Goal: Task Accomplishment & Management: Use online tool/utility

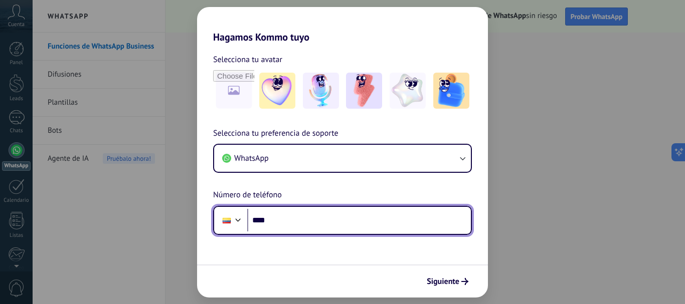
click at [283, 219] on input "****" at bounding box center [359, 220] width 224 height 23
type input "**********"
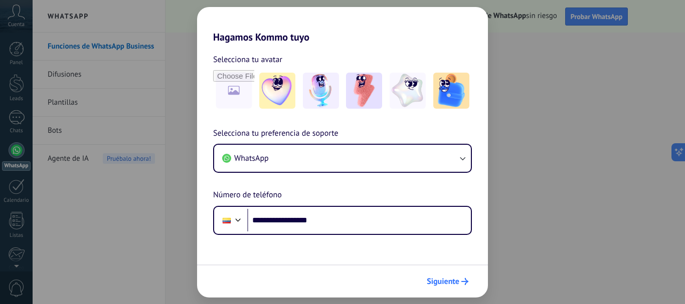
click at [442, 276] on button "Siguiente" at bounding box center [447, 281] width 51 height 17
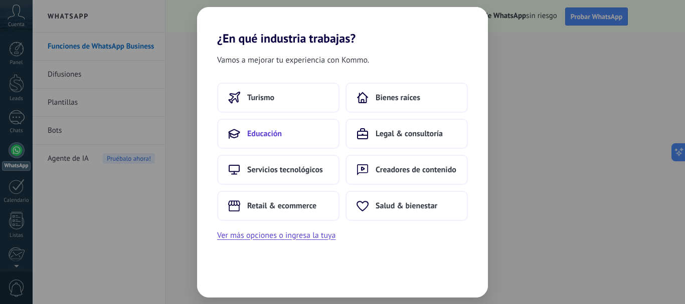
click at [279, 135] on span "Educación" at bounding box center [264, 134] width 35 height 10
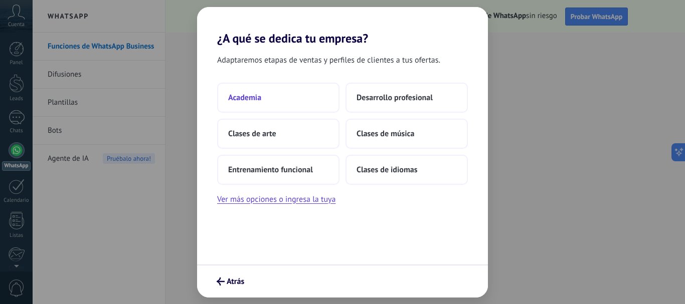
click at [273, 100] on button "Academia" at bounding box center [278, 98] width 122 height 30
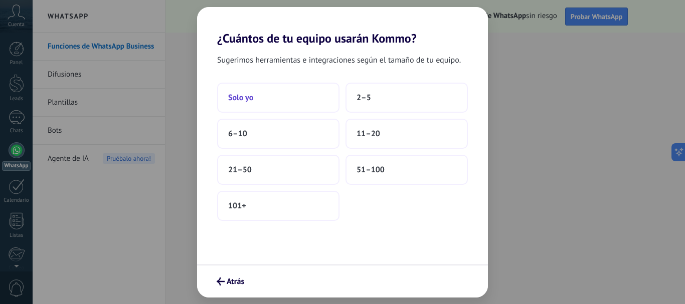
click at [270, 105] on button "Solo yo" at bounding box center [278, 98] width 122 height 30
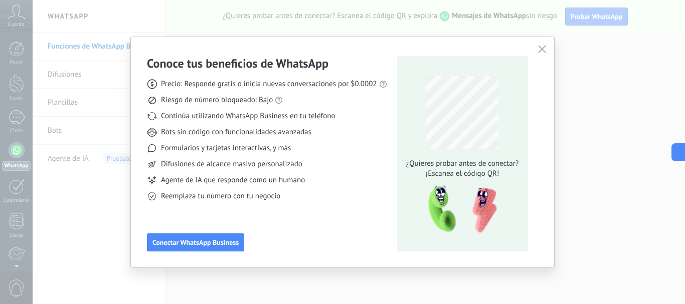
click at [549, 52] on div "Conoce tus beneficios de WhatsApp Precio: Responde gratis o inicia nuevas conve…" at bounding box center [342, 152] width 423 height 231
click at [544, 49] on icon "button" at bounding box center [542, 49] width 8 height 8
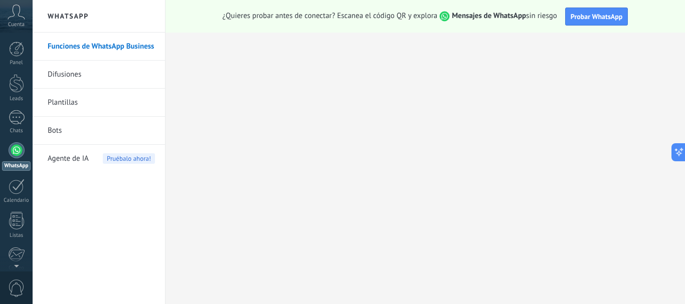
scroll to position [113, 0]
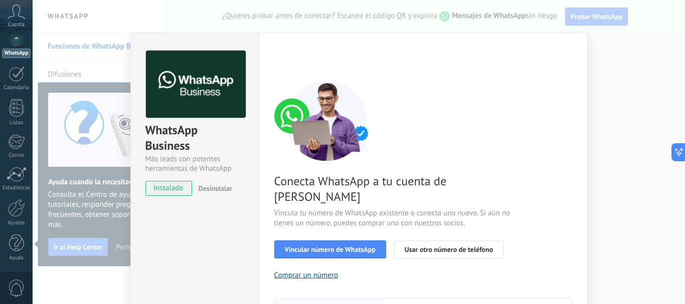
click at [608, 101] on div "WhatsApp Business Más leads con potentes herramientas de WhatsApp instalado Des…" at bounding box center [359, 152] width 652 height 304
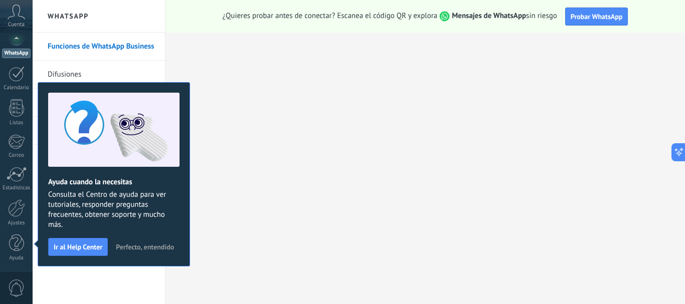
scroll to position [0, 0]
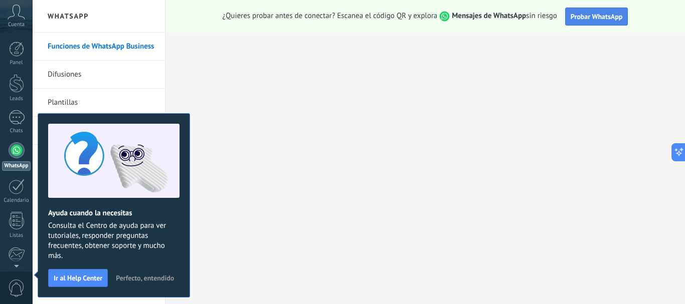
click at [595, 20] on span "Probar WhatsApp" at bounding box center [596, 16] width 52 height 9
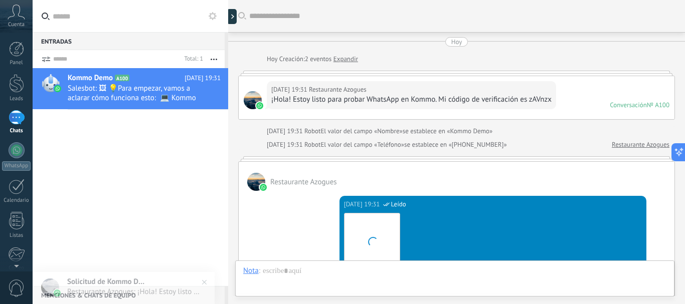
scroll to position [370, 0]
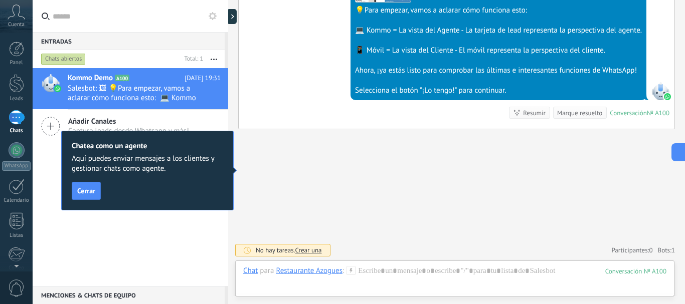
click at [289, 98] on div "Hoy 19:31 SalesBot (TestBot) Leído Descargar 💡Para empezar, vamos a aclarar cóm…" at bounding box center [457, 29] width 436 height 200
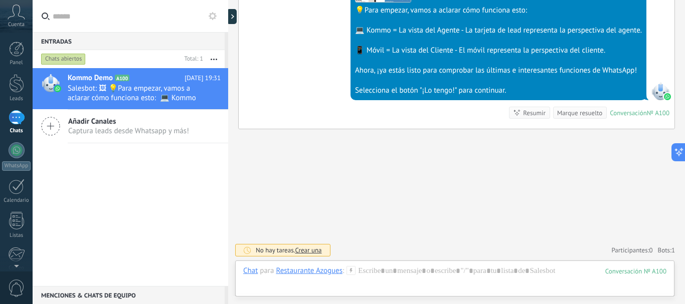
click at [125, 134] on span "Captura leads desde Whatsapp y más!" at bounding box center [128, 131] width 121 height 10
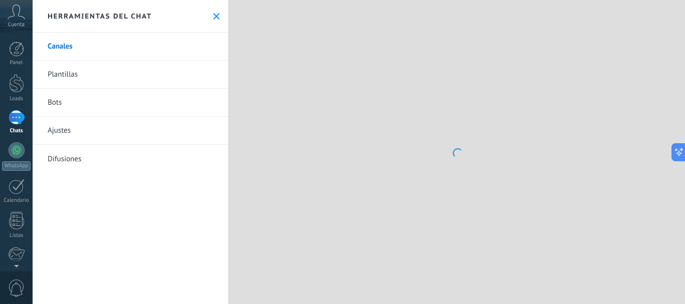
click at [105, 122] on link "Ajustes" at bounding box center [130, 131] width 195 height 28
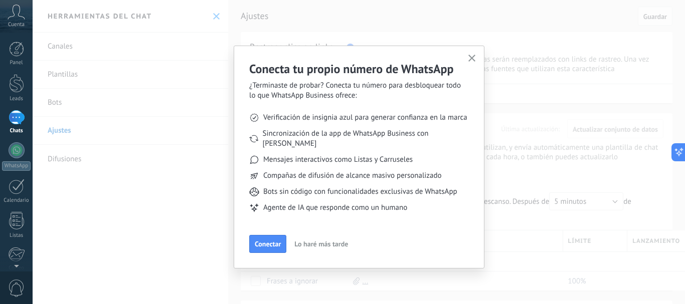
click at [212, 16] on div "Conecta tu propio número de WhatsApp ¿Terminaste de probar? Conecta tu número p…" at bounding box center [359, 152] width 652 height 304
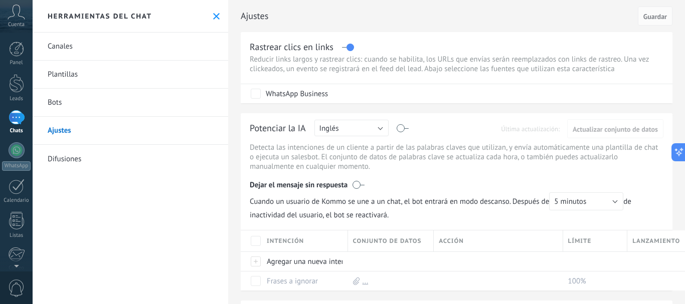
click at [213, 17] on use at bounding box center [216, 16] width 7 height 7
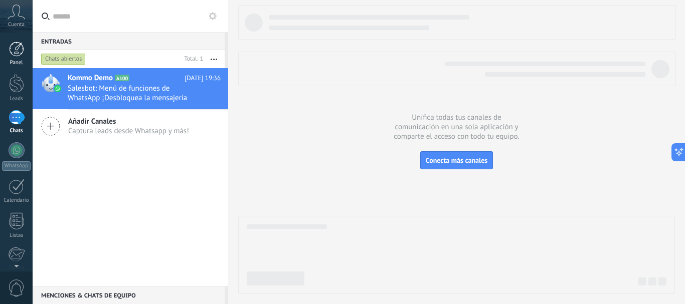
click at [18, 45] on div at bounding box center [16, 49] width 15 height 15
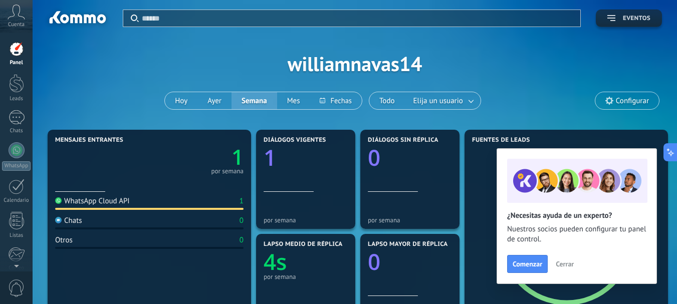
click at [631, 17] on span "Eventos" at bounding box center [637, 18] width 28 height 7
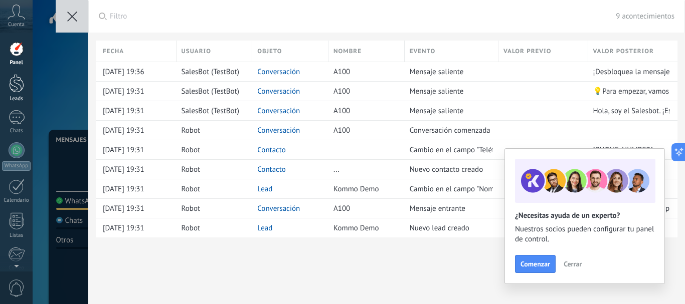
click at [11, 87] on div at bounding box center [16, 83] width 15 height 19
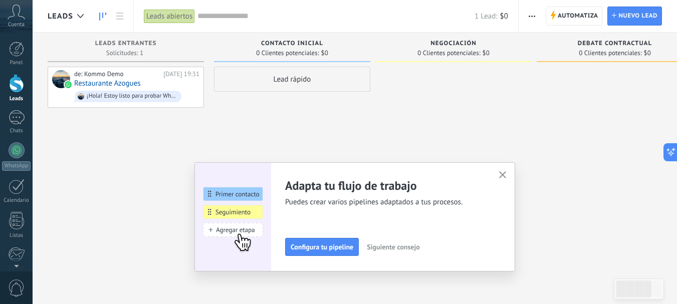
click at [505, 172] on icon "button" at bounding box center [503, 175] width 8 height 8
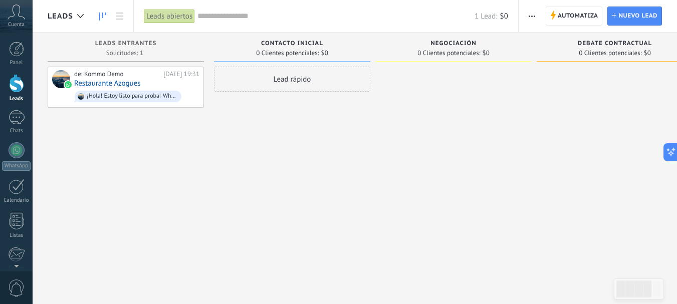
drag, startPoint x: 583, startPoint y: 63, endPoint x: 624, endPoint y: 79, distance: 43.7
click at [627, 64] on div "Debate contractual 0 Clientes potenciales: $0" at bounding box center [615, 50] width 156 height 34
click at [20, 121] on div "1" at bounding box center [17, 117] width 16 height 15
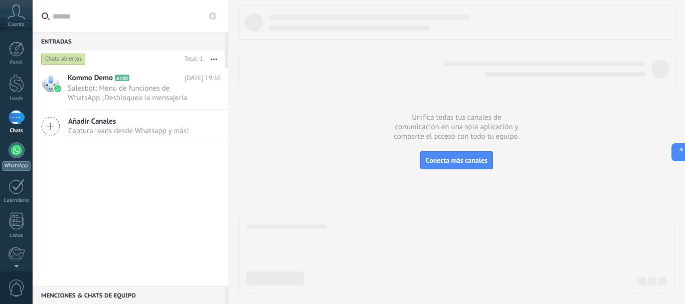
click at [14, 152] on div at bounding box center [17, 150] width 16 height 16
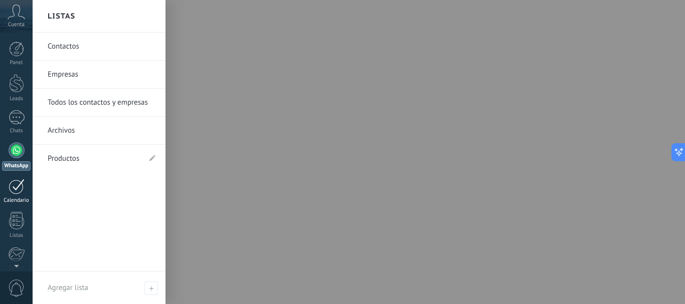
click at [22, 190] on div at bounding box center [17, 187] width 16 height 16
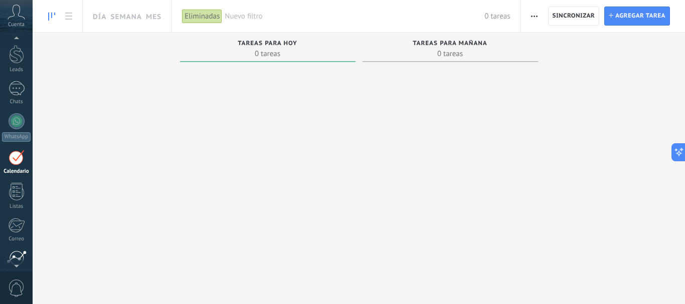
scroll to position [79, 0]
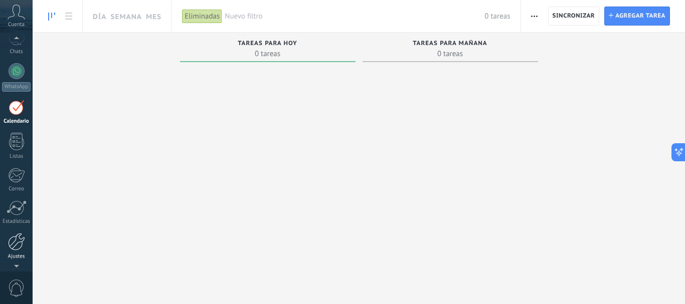
click at [15, 240] on div at bounding box center [16, 242] width 17 height 18
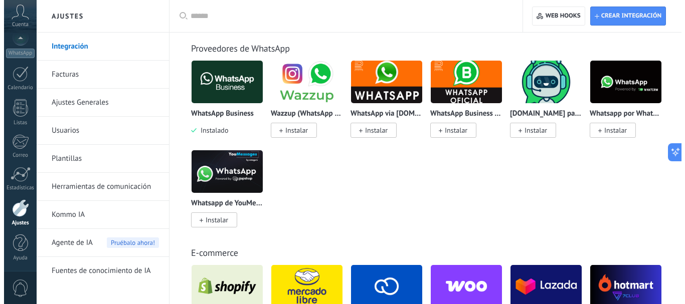
scroll to position [100, 0]
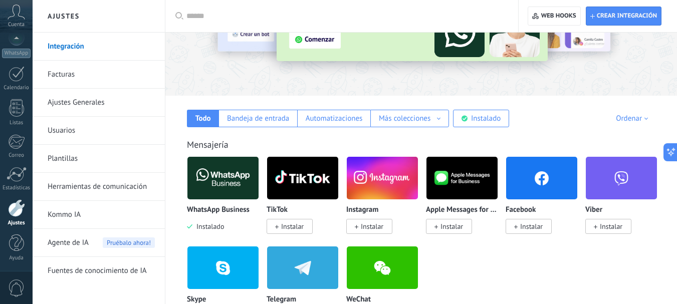
click at [521, 226] on span "Instalar" at bounding box center [531, 226] width 23 height 9
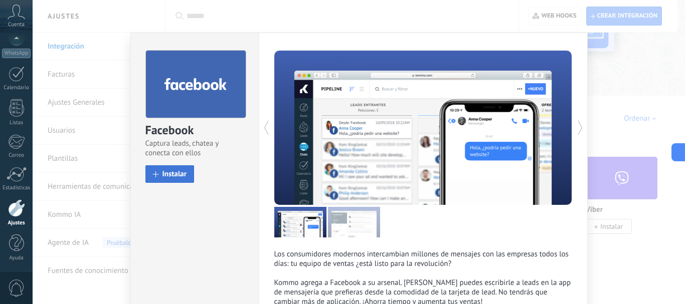
click at [171, 175] on span "Instalar" at bounding box center [174, 174] width 25 height 8
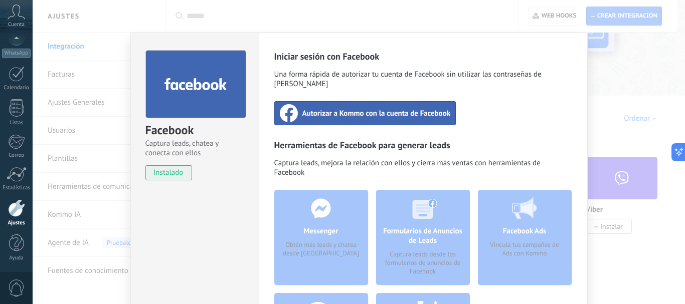
click at [386, 108] on span "Autorizar a Kommo con la cuenta de Facebook" at bounding box center [376, 113] width 148 height 10
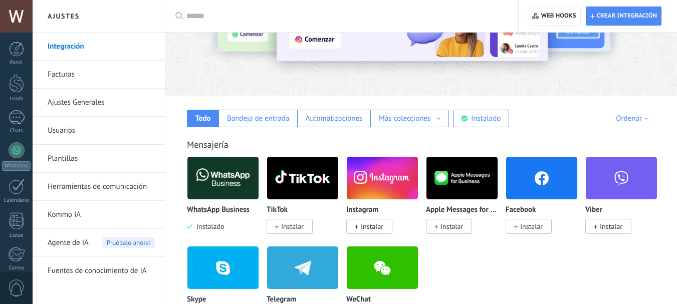
click at [534, 223] on span "Instalar" at bounding box center [531, 226] width 23 height 9
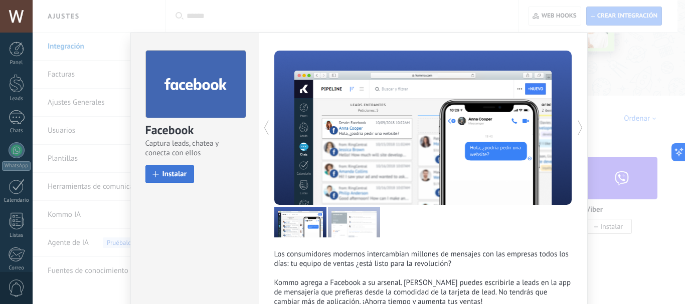
click at [169, 172] on span "Instalar" at bounding box center [174, 174] width 25 height 8
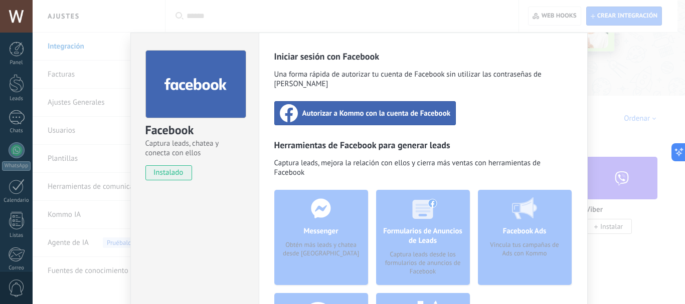
click at [344, 108] on span "Autorizar a Kommo con la cuenta de Facebook" at bounding box center [376, 113] width 148 height 10
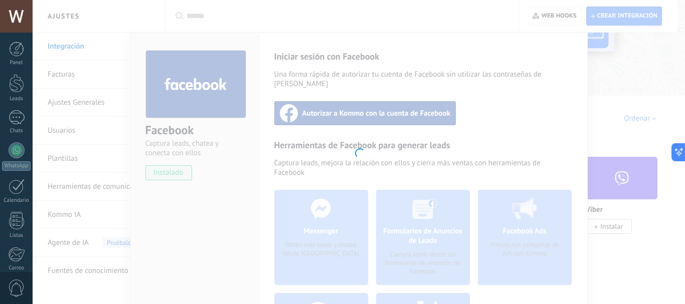
click at [366, 139] on div at bounding box center [359, 152] width 652 height 304
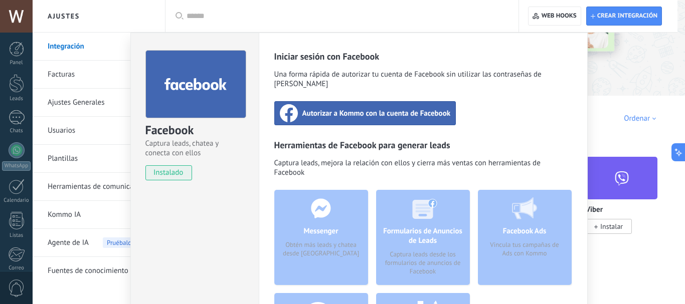
click at [394, 108] on span "Autorizar a Kommo con la cuenta de Facebook" at bounding box center [376, 113] width 148 height 10
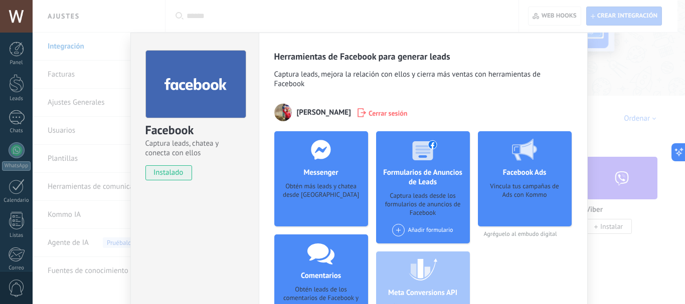
click at [321, 174] on h4 "Messenger" at bounding box center [321, 173] width 40 height 10
click at [325, 177] on h4 "Messenger" at bounding box center [321, 173] width 40 height 10
click at [308, 113] on span "[PERSON_NAME]" at bounding box center [324, 113] width 54 height 10
click at [203, 89] on use at bounding box center [195, 84] width 62 height 12
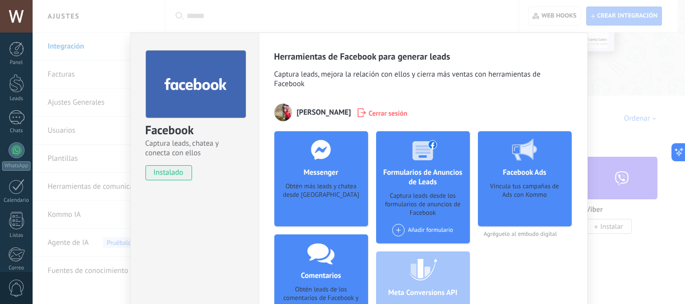
click at [302, 177] on h4 "Messenger" at bounding box center [321, 173] width 40 height 10
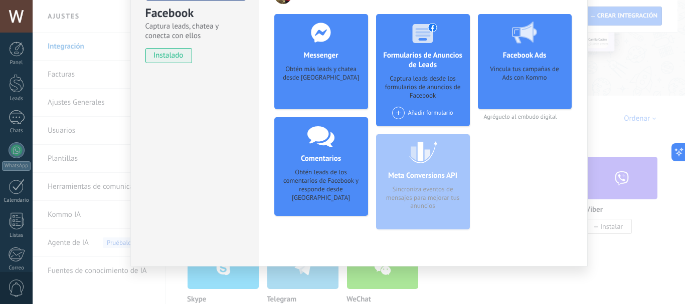
click at [73, 49] on div "Facebook Captura leads, chatea y conecta con ellos instalado Desinstalar Herram…" at bounding box center [359, 152] width 652 height 304
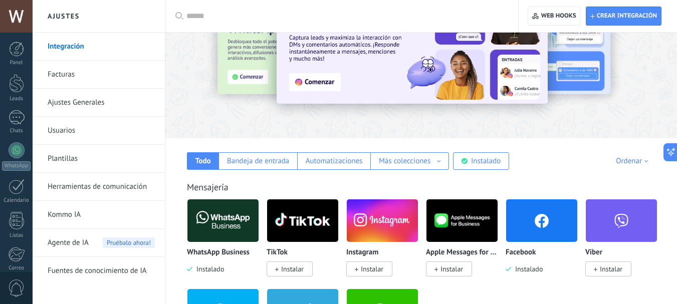
scroll to position [0, 0]
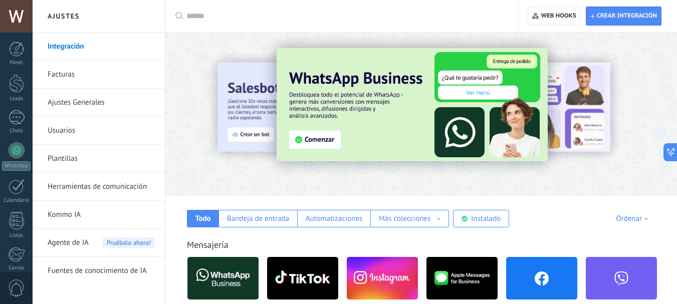
click at [90, 46] on link "Integración" at bounding box center [101, 47] width 107 height 28
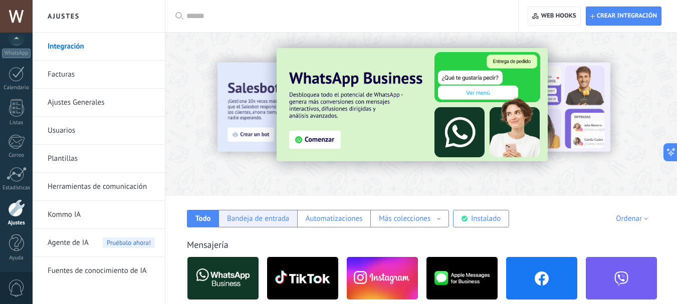
click at [245, 220] on div "Bandeja de entrada" at bounding box center [258, 219] width 62 height 10
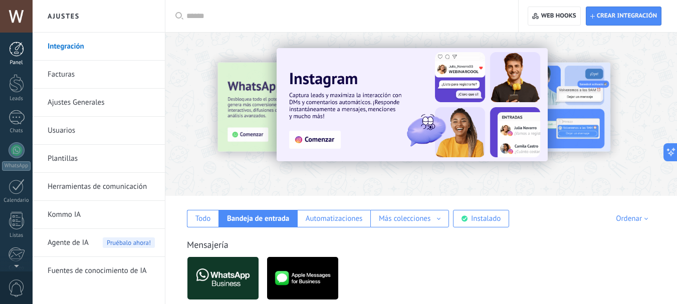
click at [14, 49] on div at bounding box center [16, 49] width 15 height 15
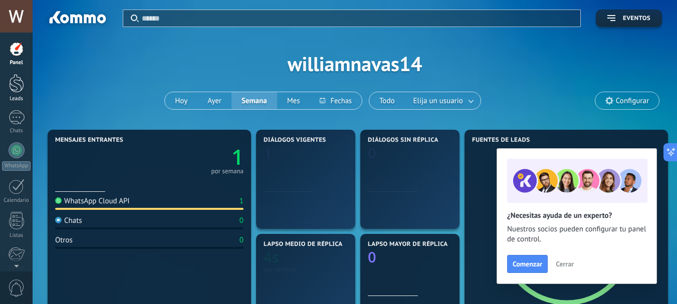
click at [17, 88] on div at bounding box center [16, 83] width 15 height 19
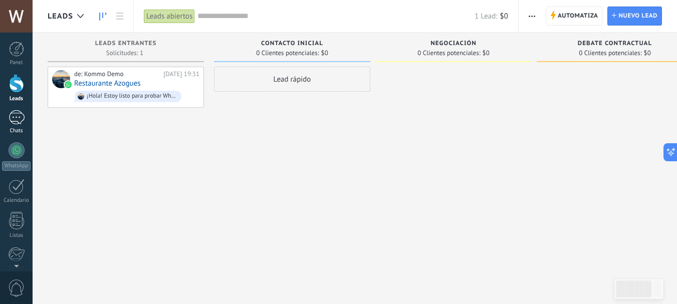
click at [18, 119] on div at bounding box center [17, 117] width 16 height 15
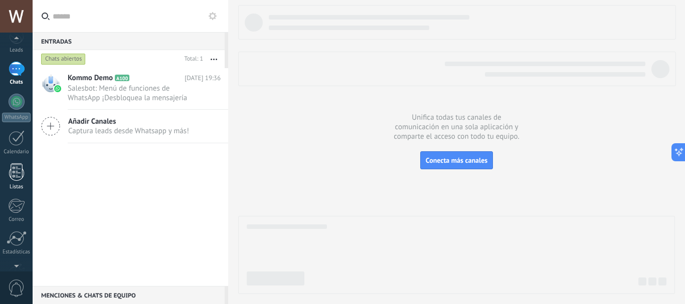
scroll to position [100, 0]
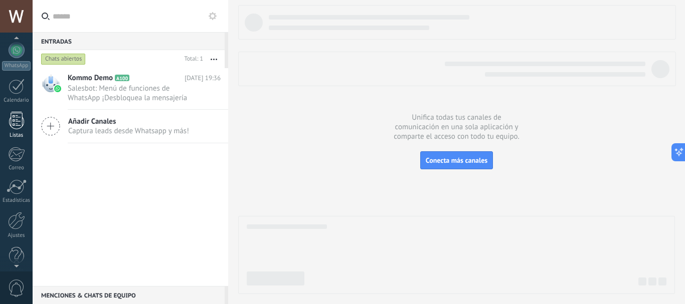
click at [20, 120] on div at bounding box center [16, 121] width 15 height 18
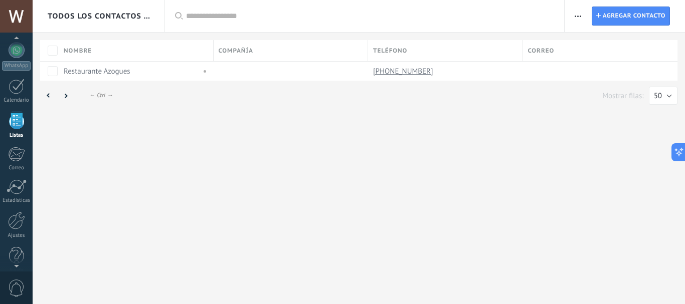
scroll to position [62, 0]
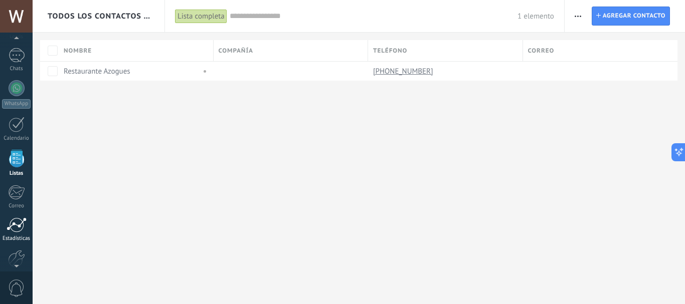
click at [21, 223] on div at bounding box center [17, 225] width 20 height 15
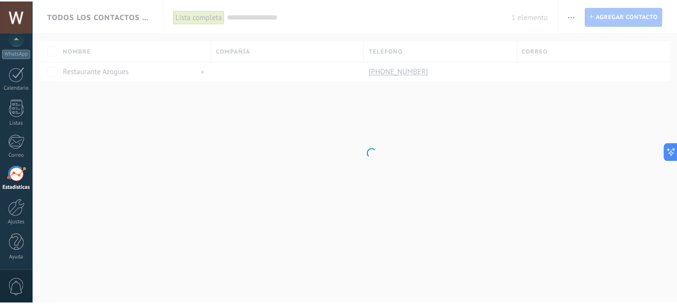
scroll to position [113, 0]
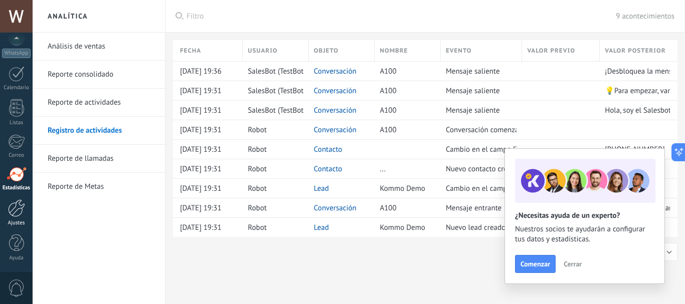
click at [17, 205] on div at bounding box center [16, 209] width 17 height 18
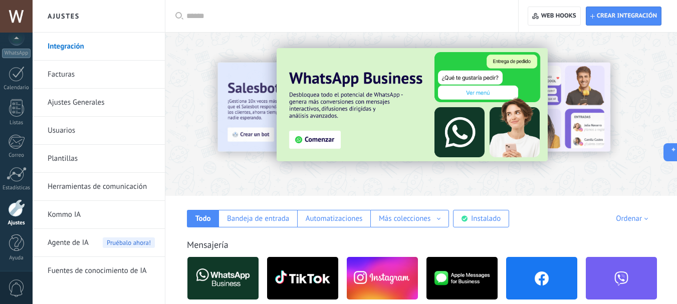
click at [15, 211] on div at bounding box center [16, 209] width 17 height 18
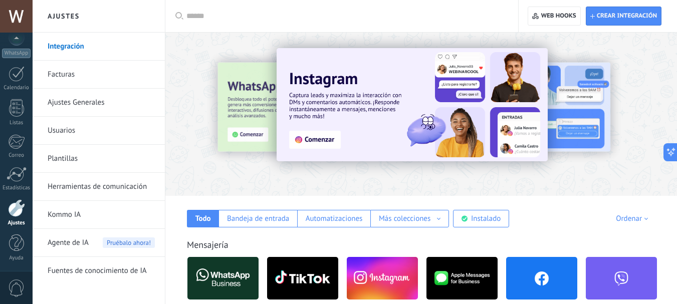
click at [70, 159] on link "Plantillas" at bounding box center [101, 159] width 107 height 28
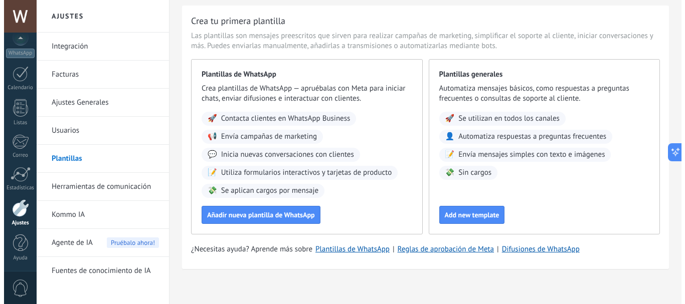
scroll to position [34, 0]
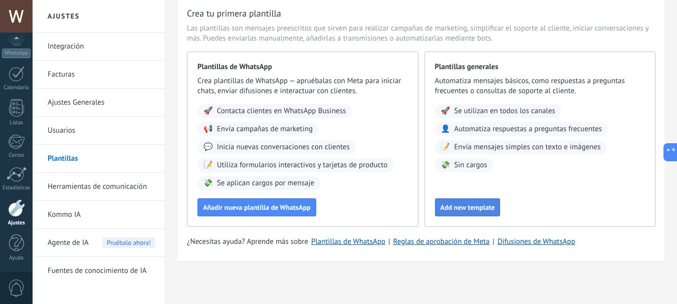
click at [454, 211] on span "Add new template" at bounding box center [468, 207] width 55 height 7
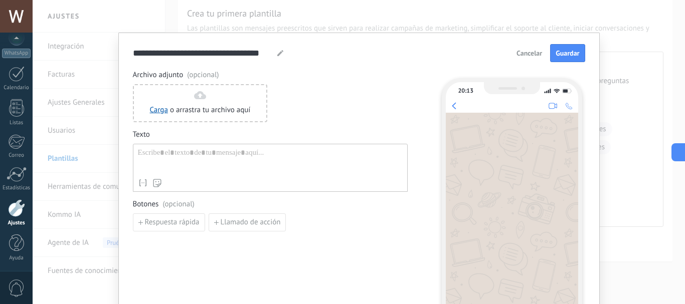
click at [203, 155] on div at bounding box center [270, 161] width 265 height 26
click at [140, 152] on div at bounding box center [270, 161] width 265 height 26
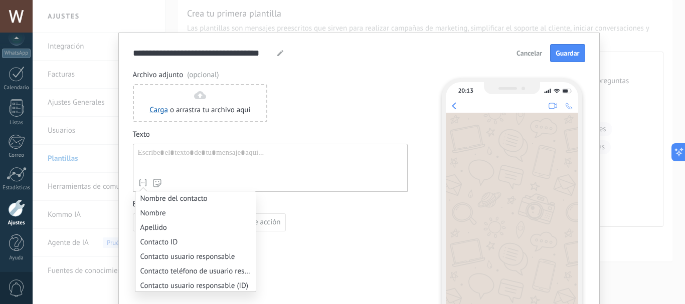
click at [142, 181] on icon at bounding box center [143, 183] width 10 height 10
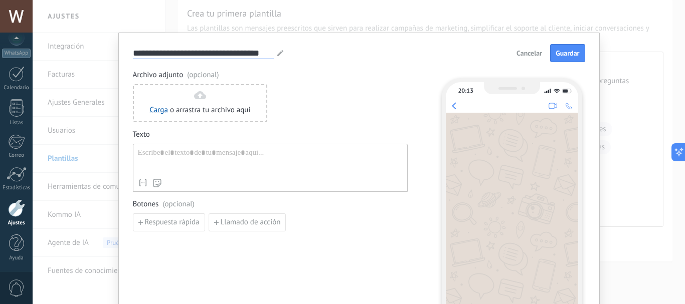
click at [195, 58] on input "**********" at bounding box center [203, 53] width 141 height 12
drag, startPoint x: 271, startPoint y: 49, endPoint x: 81, endPoint y: 64, distance: 190.6
click at [74, 57] on div "**********" at bounding box center [359, 152] width 652 height 304
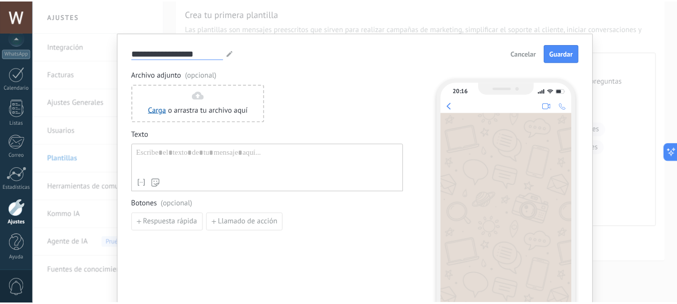
scroll to position [0, 0]
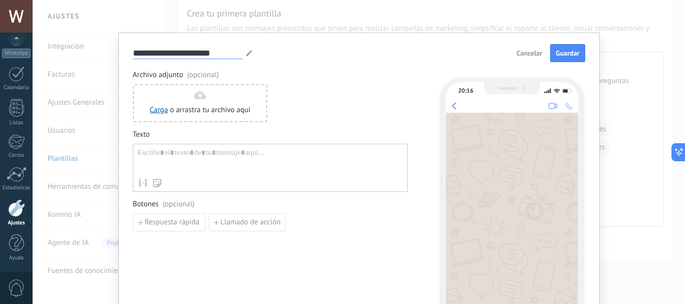
type input "**********"
click at [402, 74] on span "Archivo adjunto (opcional)" at bounding box center [270, 75] width 275 height 10
click at [60, 87] on div "**********" at bounding box center [359, 152] width 652 height 304
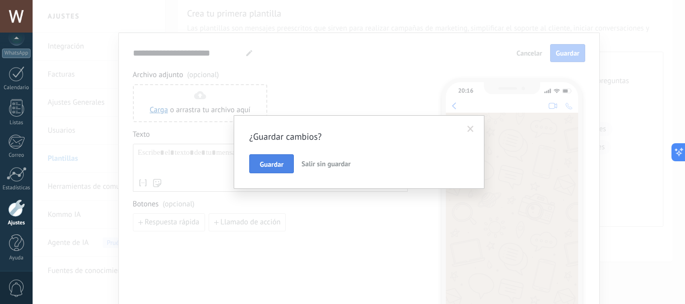
click at [275, 167] on span "Guardar" at bounding box center [272, 164] width 24 height 7
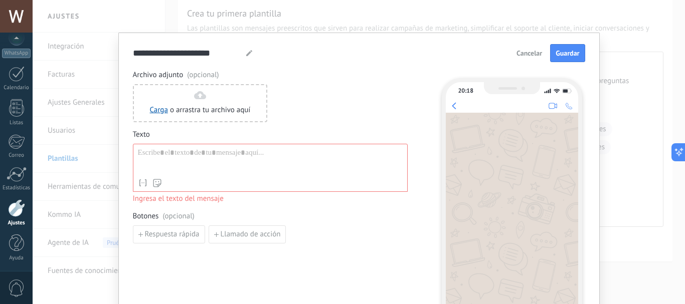
click at [65, 185] on div "**********" at bounding box center [359, 152] width 652 height 304
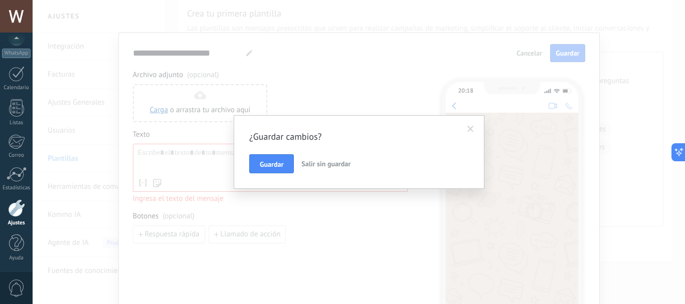
click at [472, 125] on span at bounding box center [470, 129] width 17 height 17
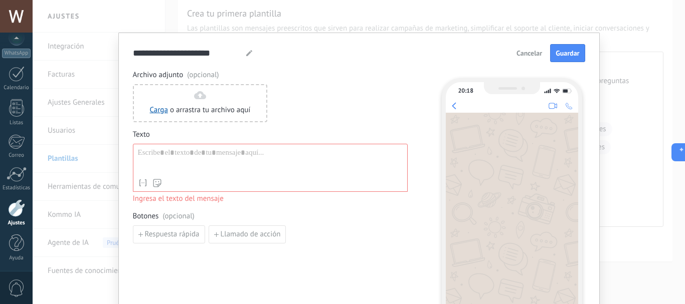
click at [58, 43] on div "**********" at bounding box center [359, 152] width 652 height 304
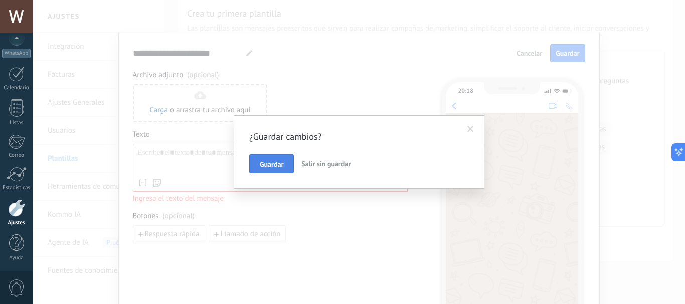
click at [268, 165] on span "Guardar" at bounding box center [272, 164] width 24 height 7
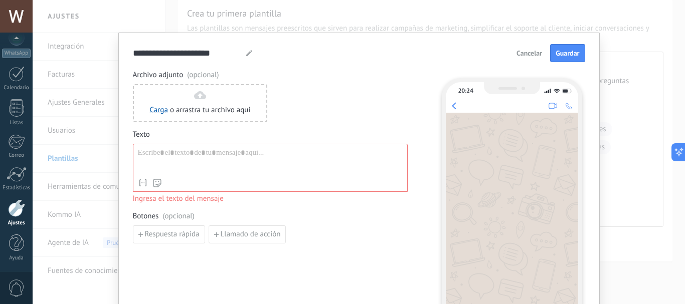
click at [56, 49] on div "**********" at bounding box center [359, 152] width 652 height 304
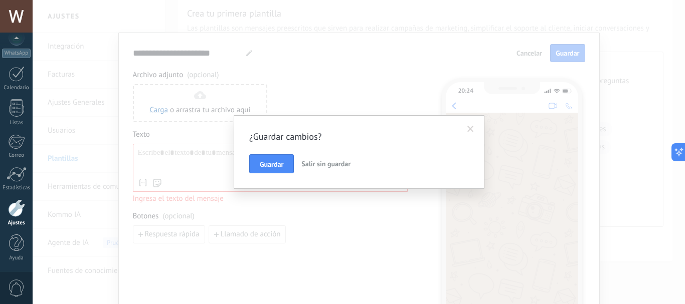
click at [327, 162] on span "Salir sin guardar" at bounding box center [325, 163] width 49 height 9
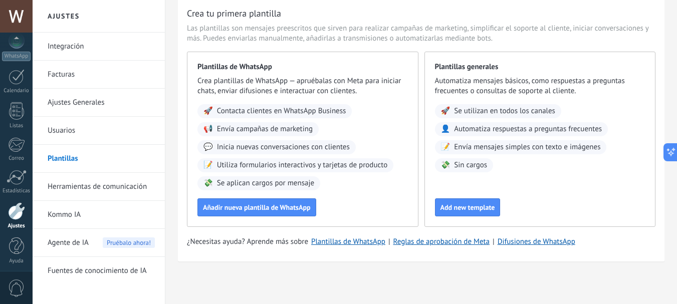
scroll to position [113, 0]
click at [55, 41] on link "Integración" at bounding box center [101, 47] width 107 height 28
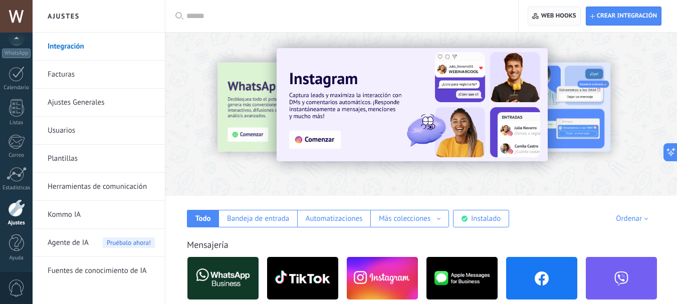
click at [560, 16] on span "Web hooks 0" at bounding box center [558, 16] width 35 height 8
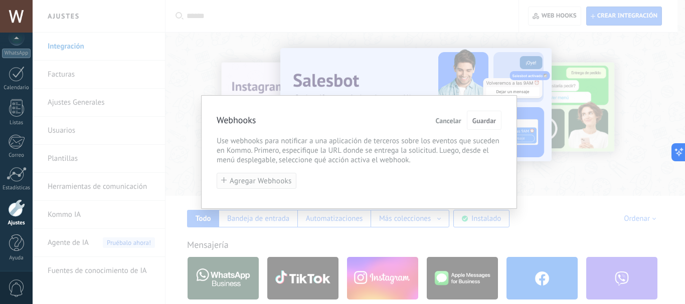
click at [264, 181] on span "Agregar Webhooks" at bounding box center [261, 181] width 62 height 8
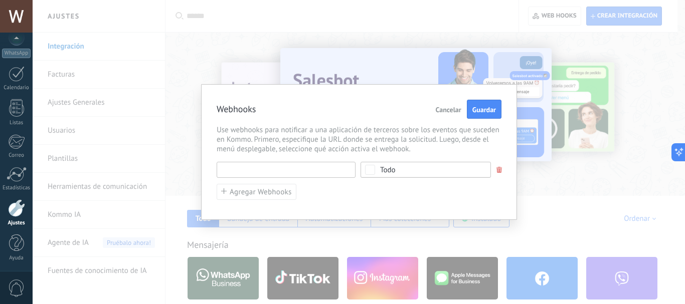
drag, startPoint x: 336, startPoint y: 169, endPoint x: 226, endPoint y: 168, distance: 110.3
click at [226, 168] on input "text" at bounding box center [286, 170] width 139 height 16
paste input "**********"
type input "**********"
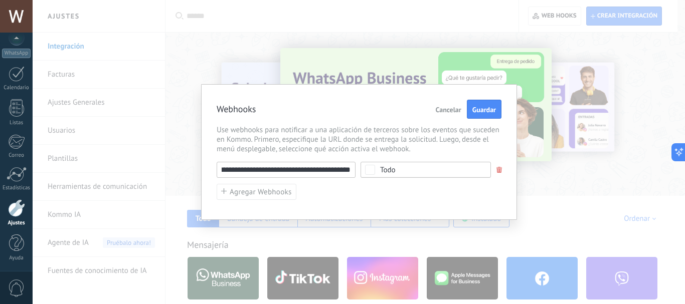
scroll to position [0, 0]
click at [475, 168] on span "Todo" at bounding box center [429, 170] width 98 height 8
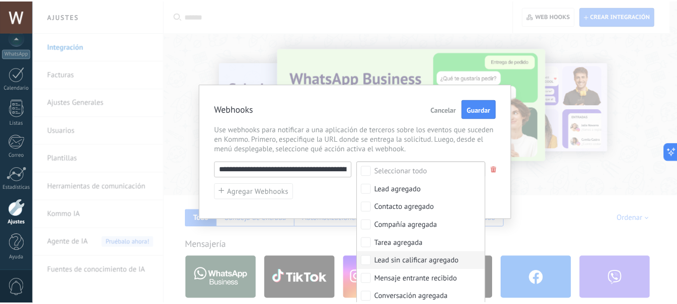
scroll to position [50, 0]
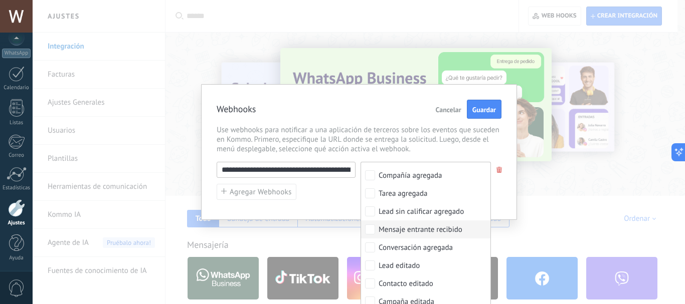
click at [428, 232] on div "Mensaje entrante recibido" at bounding box center [420, 230] width 84 height 10
click at [506, 191] on div "**********" at bounding box center [359, 152] width 316 height 136
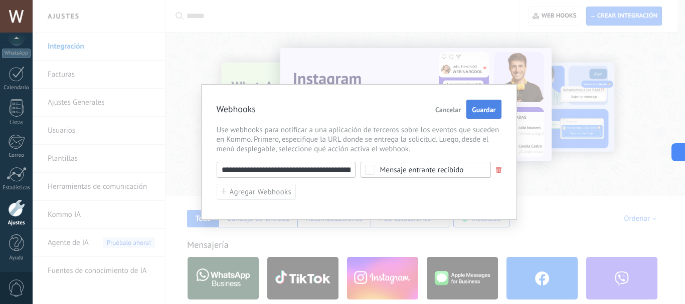
click at [487, 110] on span "Guardar" at bounding box center [484, 109] width 24 height 7
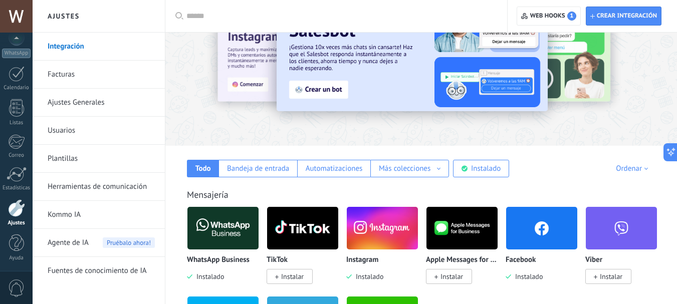
click at [14, 214] on div at bounding box center [16, 209] width 17 height 18
click at [14, 207] on div at bounding box center [16, 209] width 17 height 18
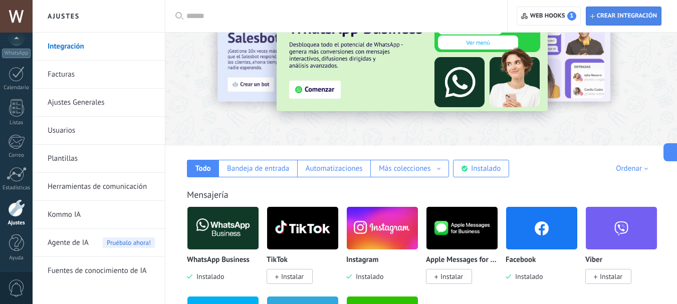
click at [600, 12] on span "Crear integración" at bounding box center [627, 16] width 60 height 8
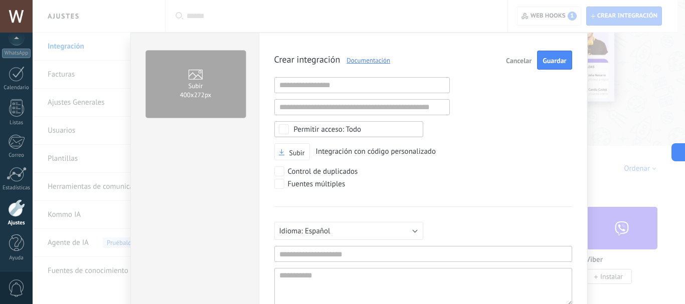
scroll to position [10, 0]
click at [519, 62] on span "Cancelar" at bounding box center [519, 60] width 26 height 7
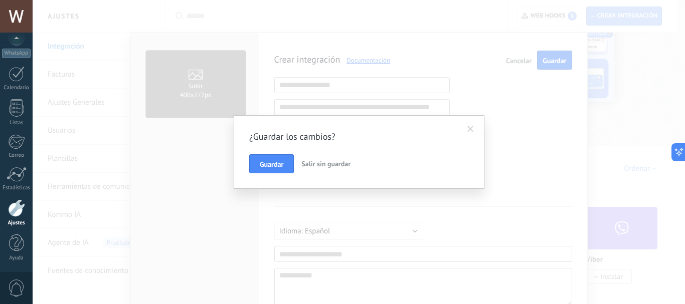
click at [472, 126] on span at bounding box center [470, 129] width 7 height 7
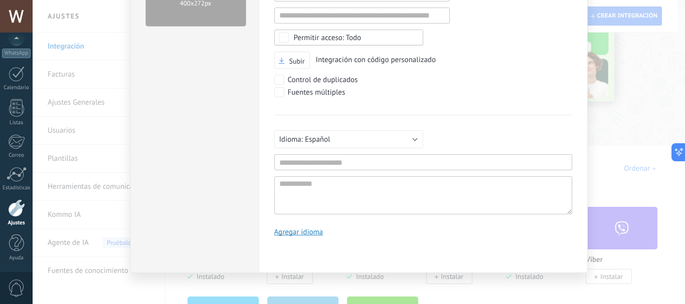
scroll to position [92, 0]
click at [349, 163] on input "text" at bounding box center [423, 162] width 298 height 16
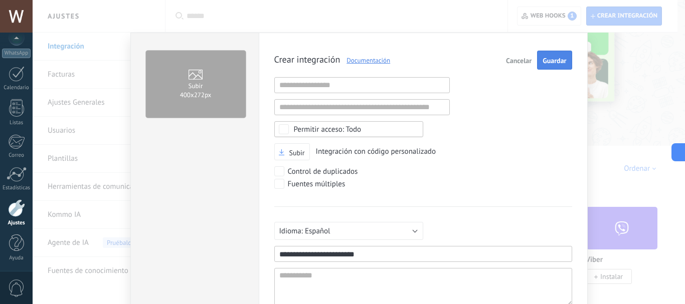
type input "**********"
click at [551, 63] on span "Guardar" at bounding box center [554, 60] width 24 height 7
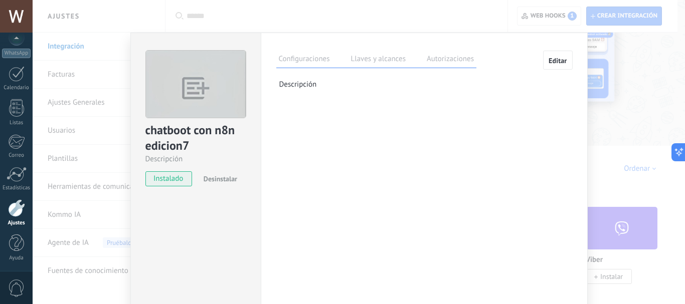
click at [378, 59] on label "Llaves y alcances" at bounding box center [378, 60] width 60 height 15
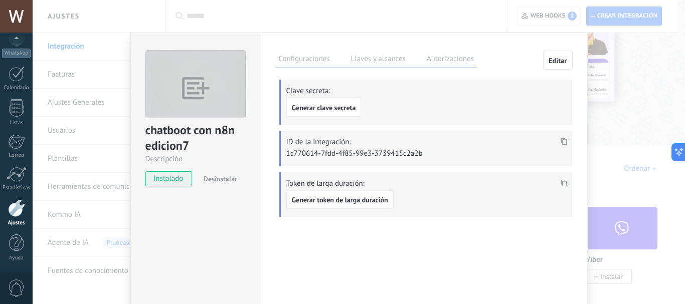
click at [356, 201] on span "Generar token de larga duración" at bounding box center [340, 200] width 96 height 7
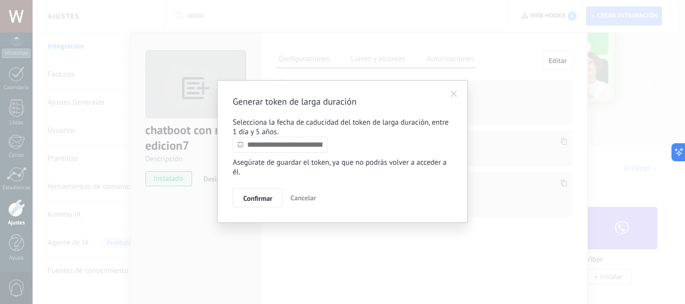
click at [324, 148] on input "text" at bounding box center [280, 145] width 95 height 16
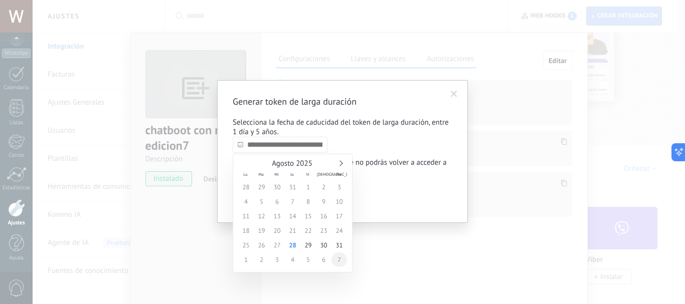
type input "**********"
click at [339, 261] on span "7" at bounding box center [339, 260] width 16 height 15
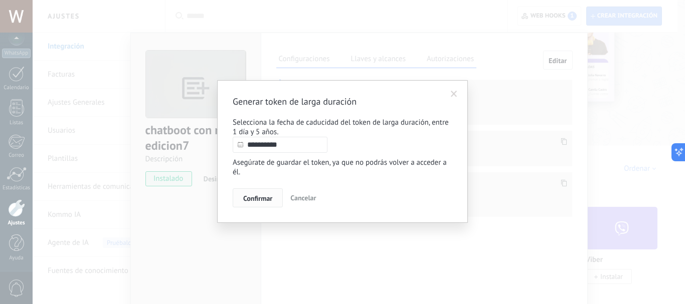
click at [249, 201] on span "Confirmar" at bounding box center [257, 198] width 29 height 7
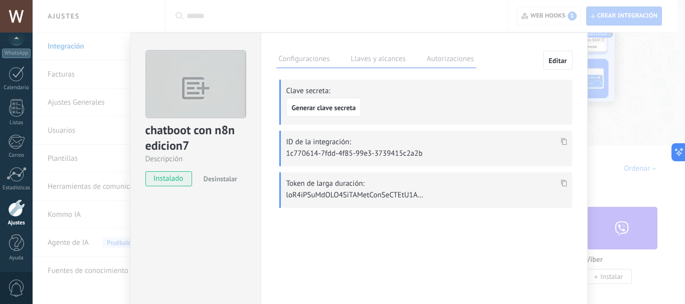
click at [561, 180] on use at bounding box center [563, 182] width 6 height 7
click at [438, 243] on div "Configuraciones Llaves y alcances Autorizaciones Editar Clave secreta: Generar …" at bounding box center [424, 182] width 327 height 298
click at [226, 36] on div "chatboot con n8n edicion7 Descripción instalado Desinstalar" at bounding box center [196, 113] width 130 height 161
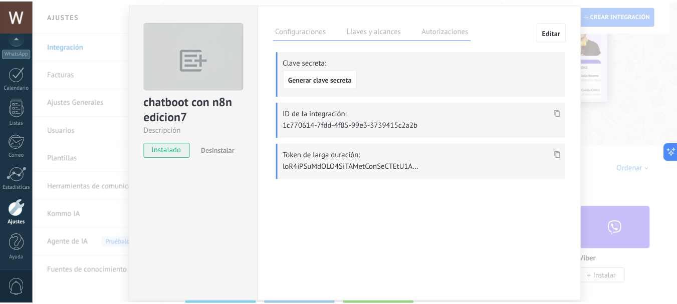
scroll to position [0, 0]
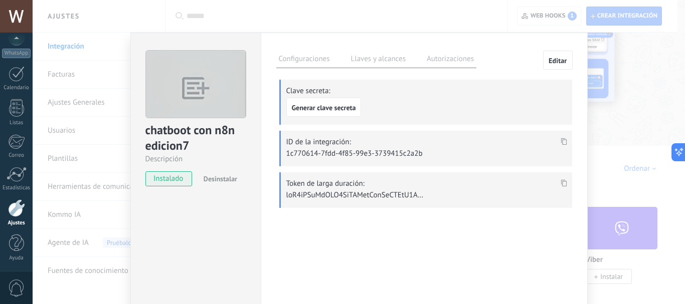
click at [90, 18] on div "chatboot con n8n edicion7 Descripción instalado Desinstalar Configuraciones Lla…" at bounding box center [359, 152] width 652 height 304
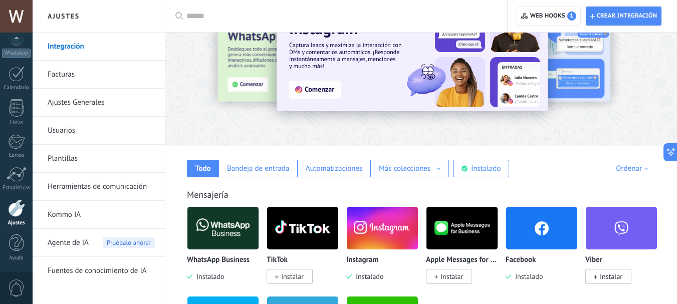
click at [21, 20] on div at bounding box center [16, 16] width 33 height 33
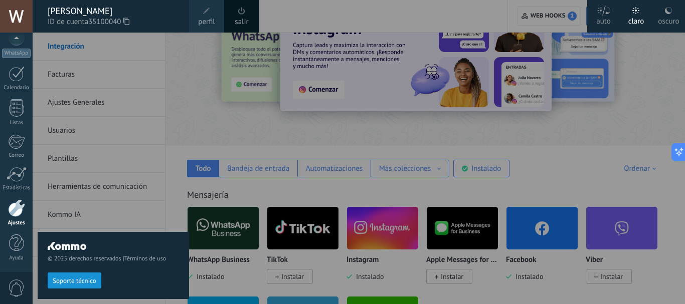
click at [132, 60] on div "© 2025 derechos reservados | Términos de uso Soporte técnico" at bounding box center [113, 169] width 151 height 272
click at [180, 122] on div "© 2025 derechos reservados | Términos de uso Soporte técnico" at bounding box center [113, 169] width 151 height 272
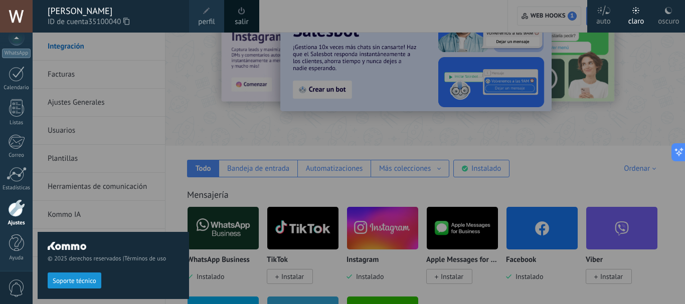
click at [21, 210] on div at bounding box center [16, 209] width 17 height 18
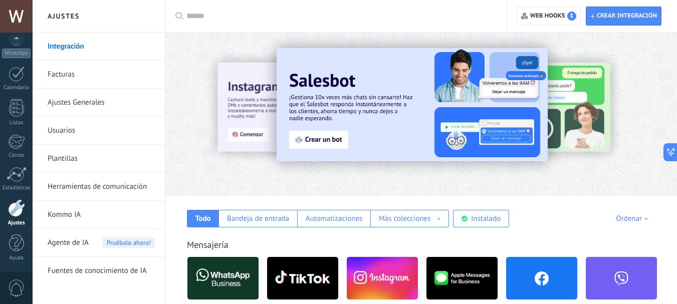
click at [69, 52] on link "Integración" at bounding box center [101, 47] width 107 height 28
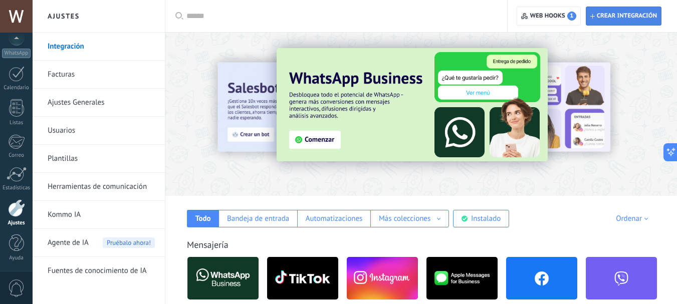
click at [621, 19] on span "Crear integración" at bounding box center [627, 16] width 60 height 8
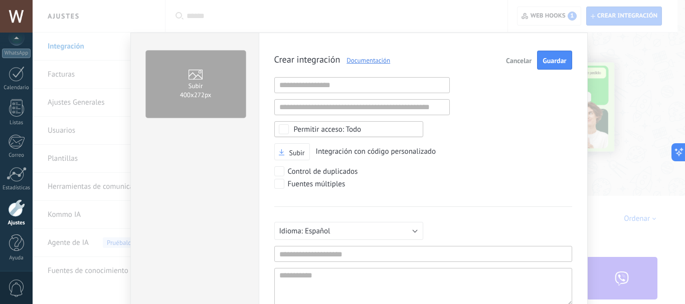
type textarea "**********"
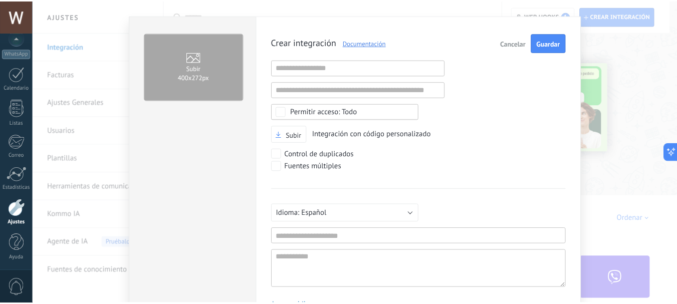
scroll to position [10, 0]
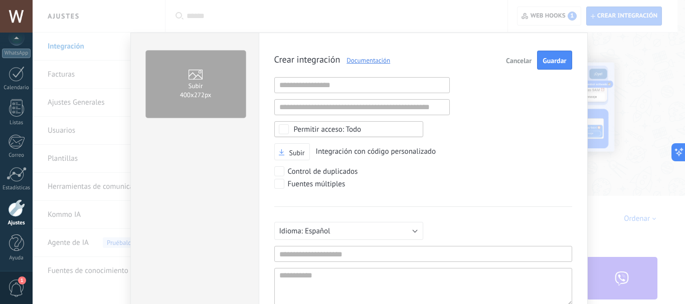
click at [15, 215] on div at bounding box center [16, 209] width 17 height 18
click at [86, 185] on div "Subir 400х272px Crear integración Documentación Cancelar Guardar URL inválida U…" at bounding box center [359, 152] width 652 height 304
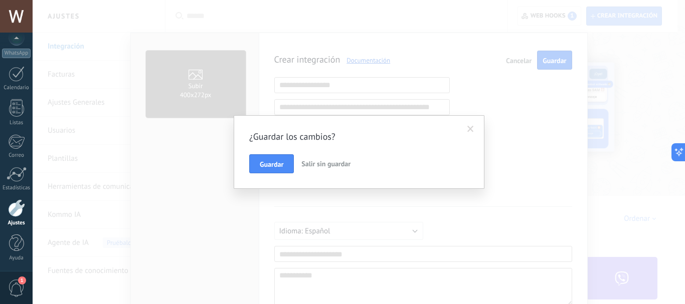
click at [315, 165] on span "Salir sin guardar" at bounding box center [325, 163] width 49 height 9
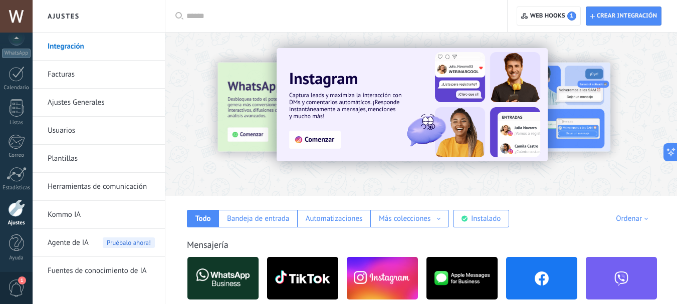
click at [77, 184] on link "Herramientas de comunicación" at bounding box center [101, 187] width 107 height 28
